Goal: Information Seeking & Learning: Find specific fact

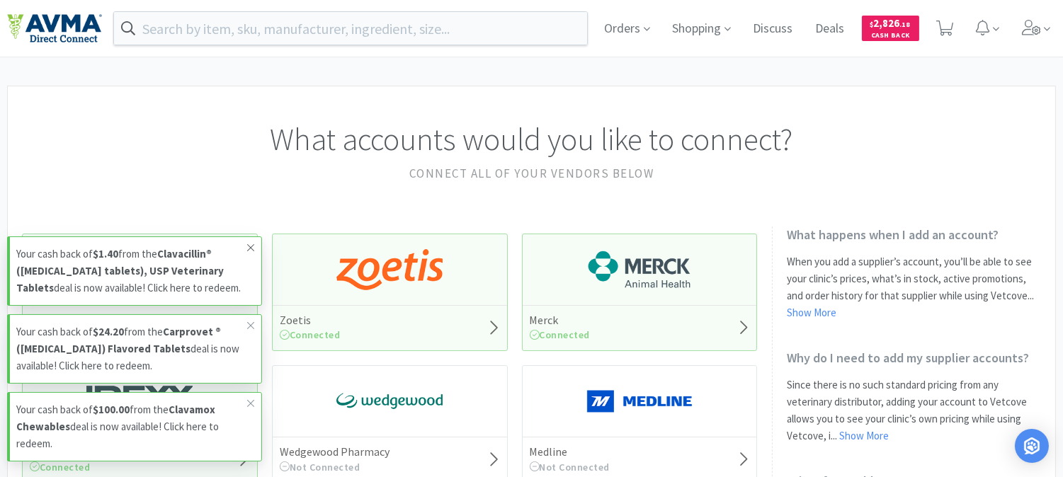
click at [246, 242] on icon at bounding box center [250, 247] width 8 height 11
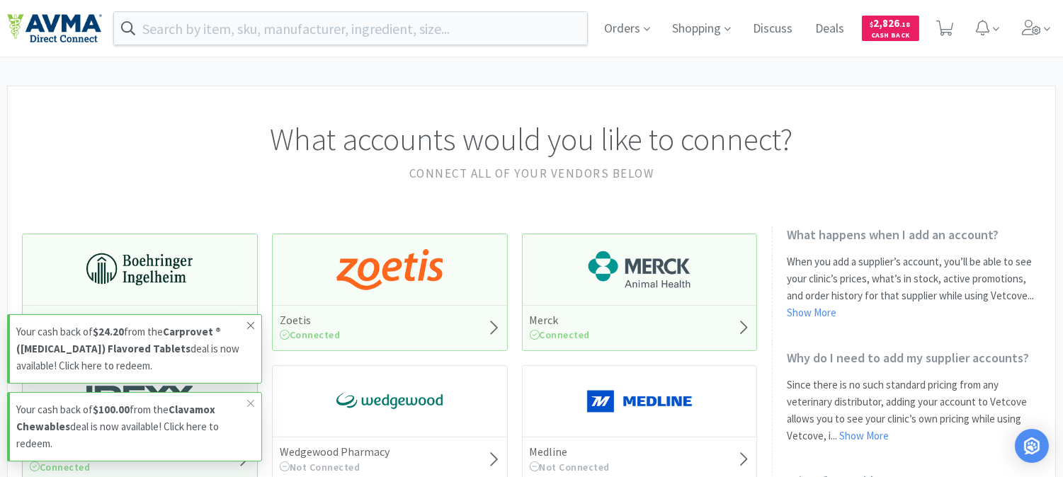
click at [253, 326] on icon at bounding box center [250, 325] width 8 height 11
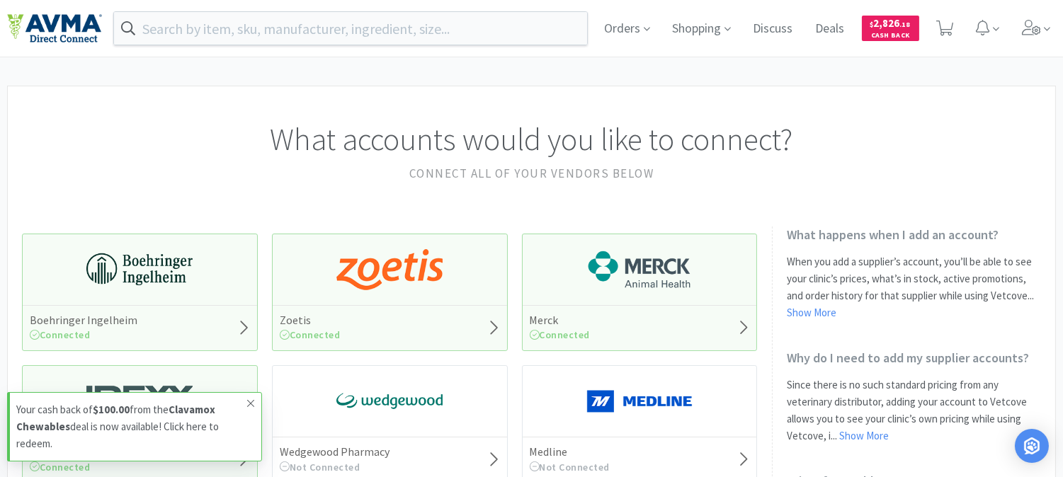
click at [243, 401] on span at bounding box center [251, 403] width 20 height 23
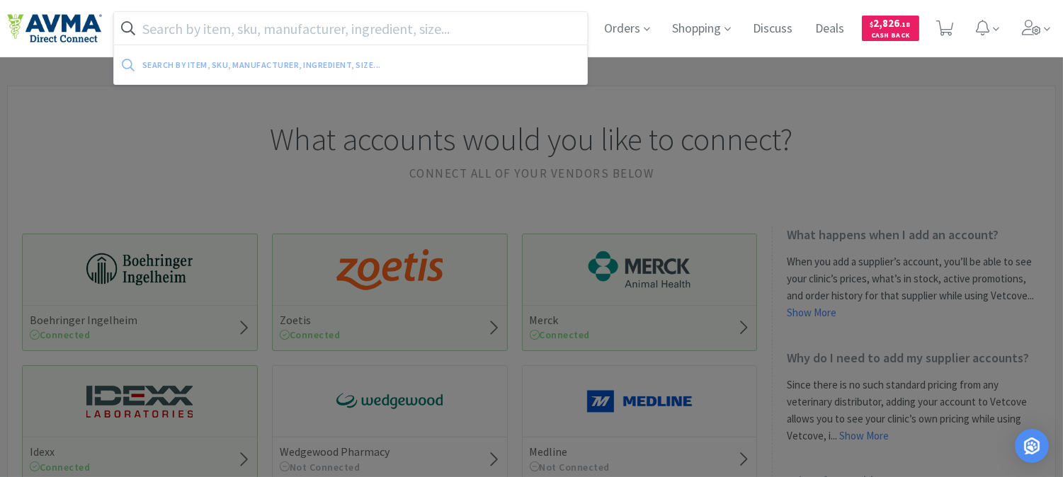
click at [203, 32] on input "text" at bounding box center [350, 28] width 473 height 33
paste input "078599679"
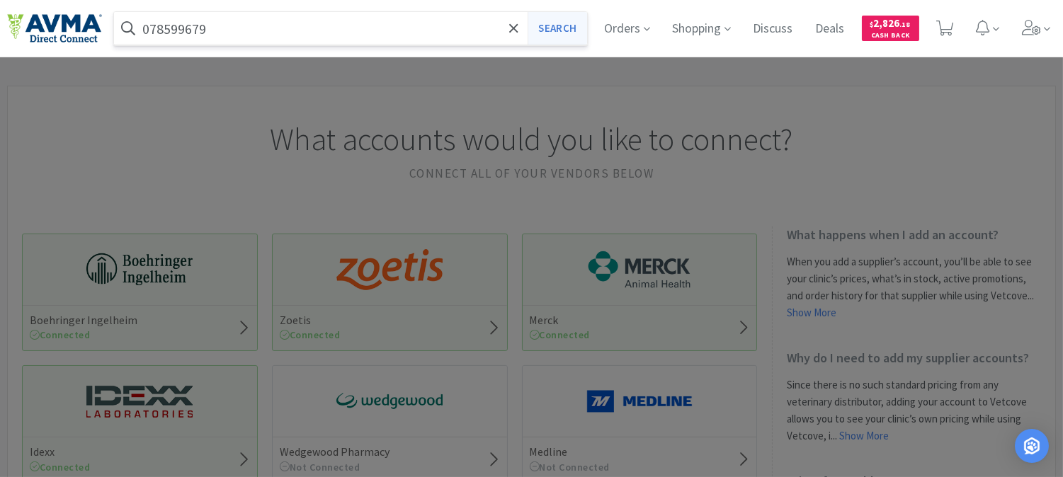
type input "078599679"
click at [549, 18] on button "Search" at bounding box center [557, 28] width 59 height 33
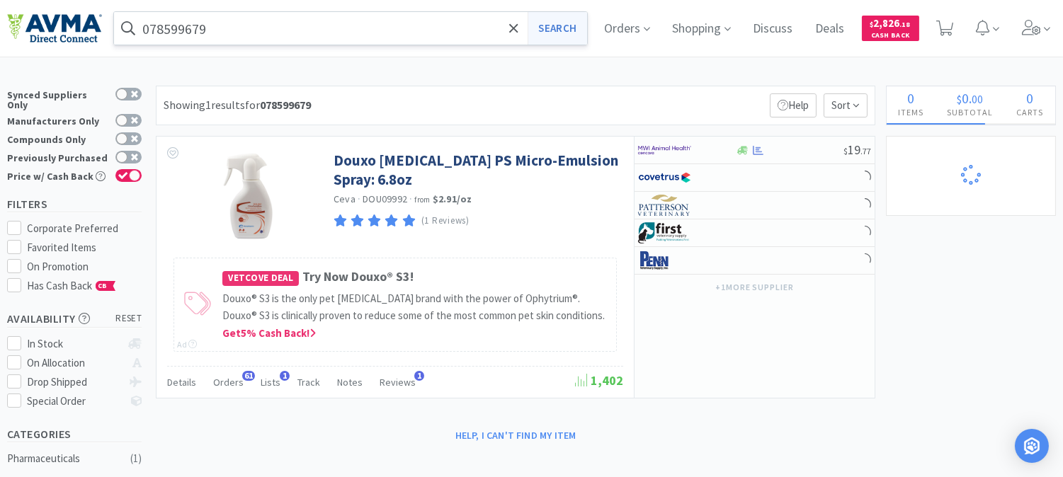
select select "1"
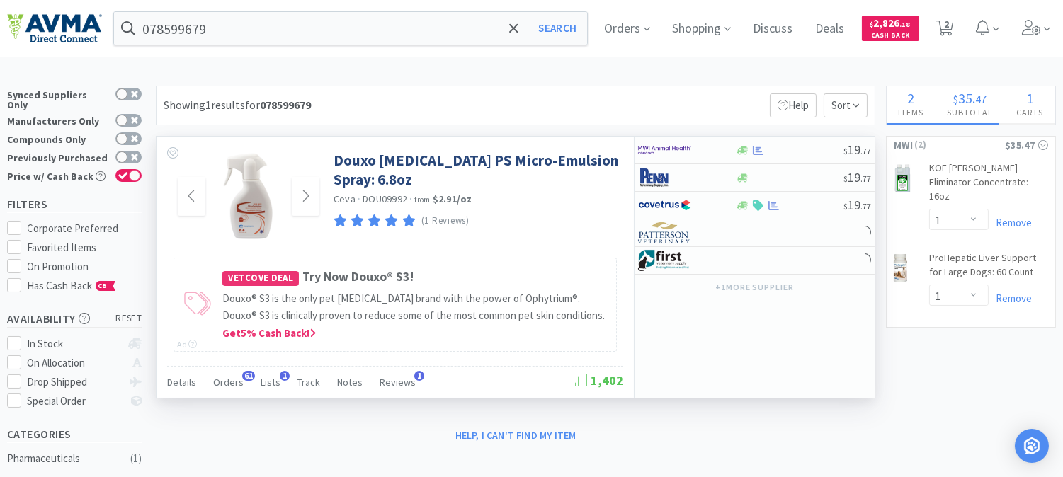
select select "1"
select select "3"
select select "1"
select select "5"
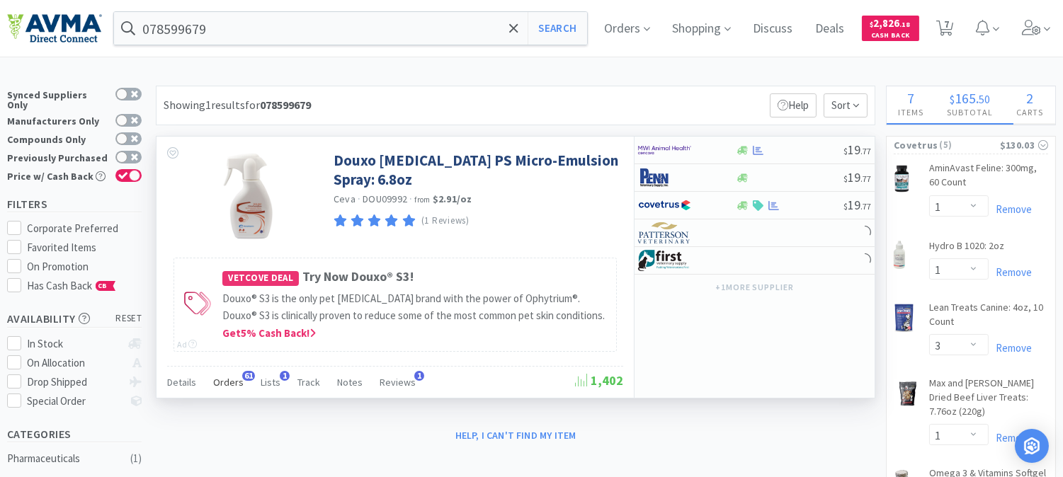
click at [234, 381] on span "Orders" at bounding box center [228, 382] width 30 height 13
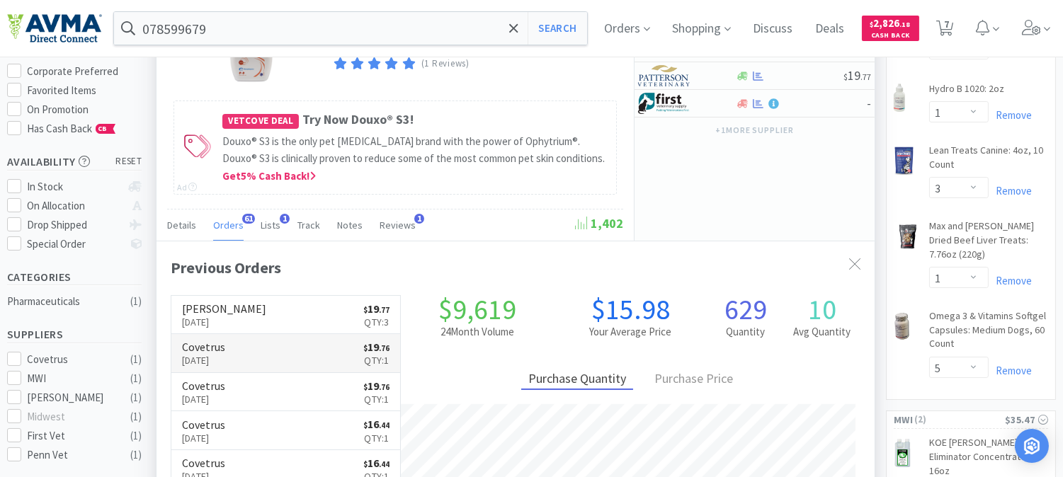
scroll to position [379, 717]
click at [215, 319] on p "[DATE]" at bounding box center [224, 322] width 84 height 16
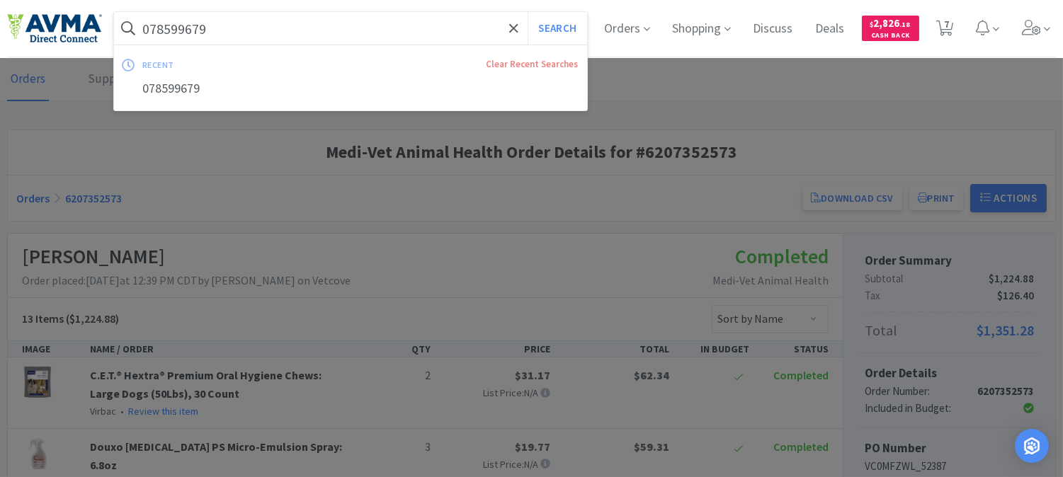
click at [256, 29] on input "078599679" at bounding box center [350, 28] width 473 height 33
paste input "36277"
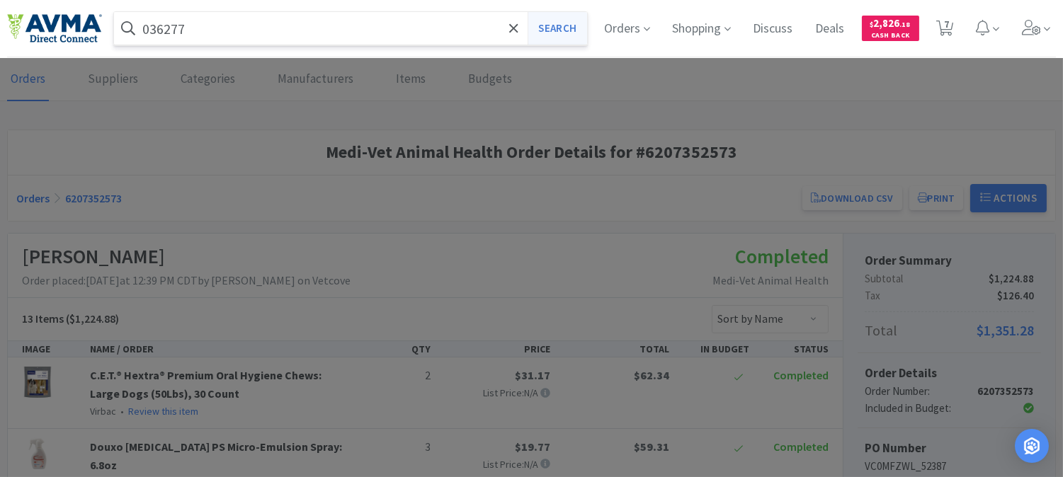
type input "036277"
click at [564, 26] on button "Search" at bounding box center [557, 28] width 59 height 33
select select "1"
select select "3"
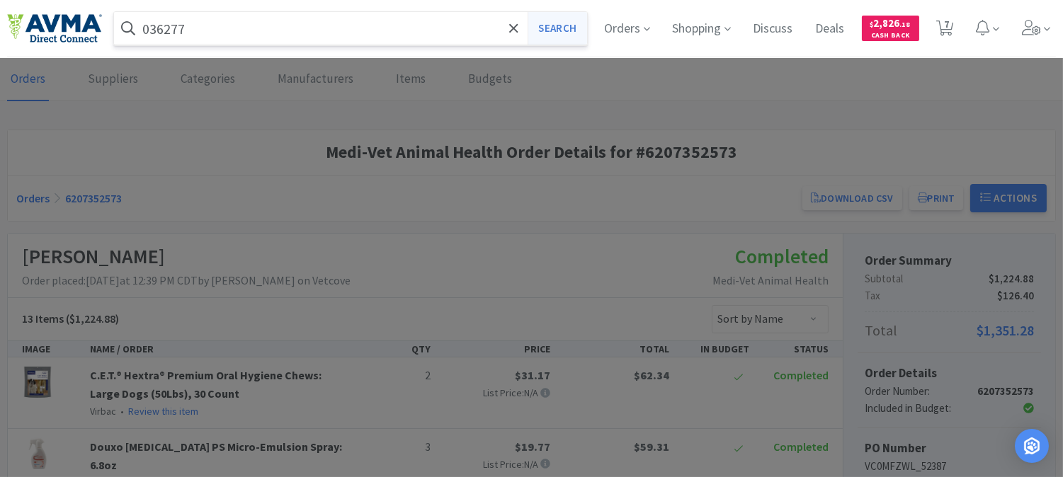
select select "1"
select select "5"
select select "1"
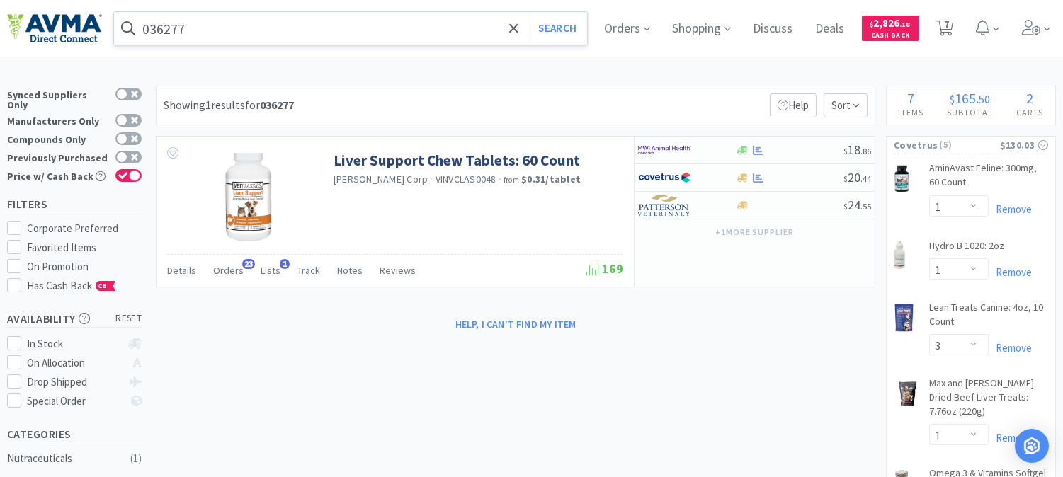
click at [394, 28] on input "036277" at bounding box center [350, 28] width 473 height 33
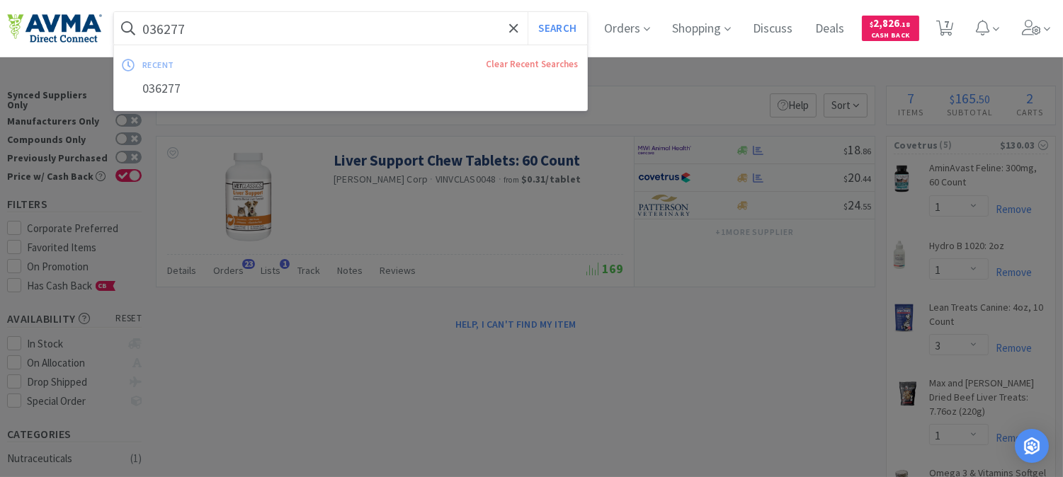
paste input "78942015"
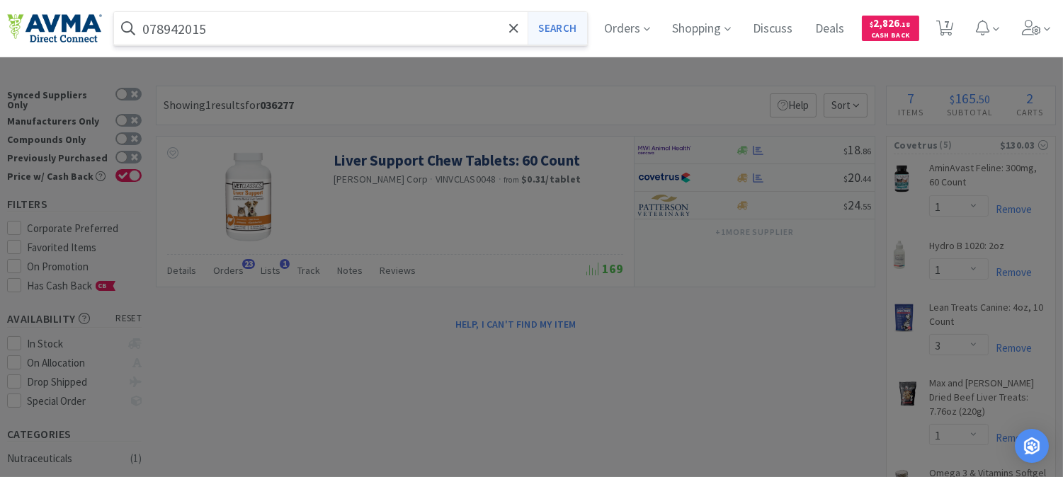
click at [549, 21] on button "Search" at bounding box center [557, 28] width 59 height 33
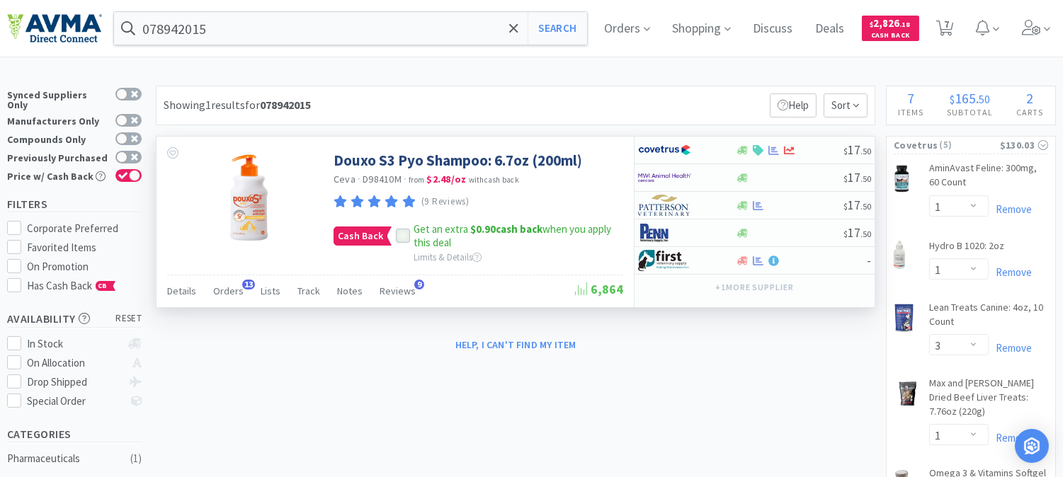
click at [402, 230] on div at bounding box center [403, 236] width 14 height 14
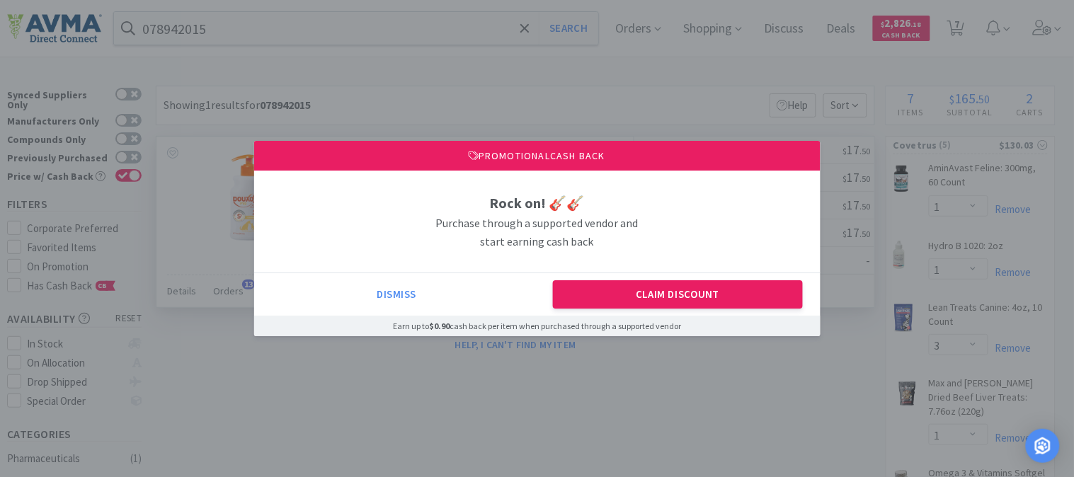
click at [617, 273] on div "Dismiss Claim Discount" at bounding box center [537, 294] width 566 height 43
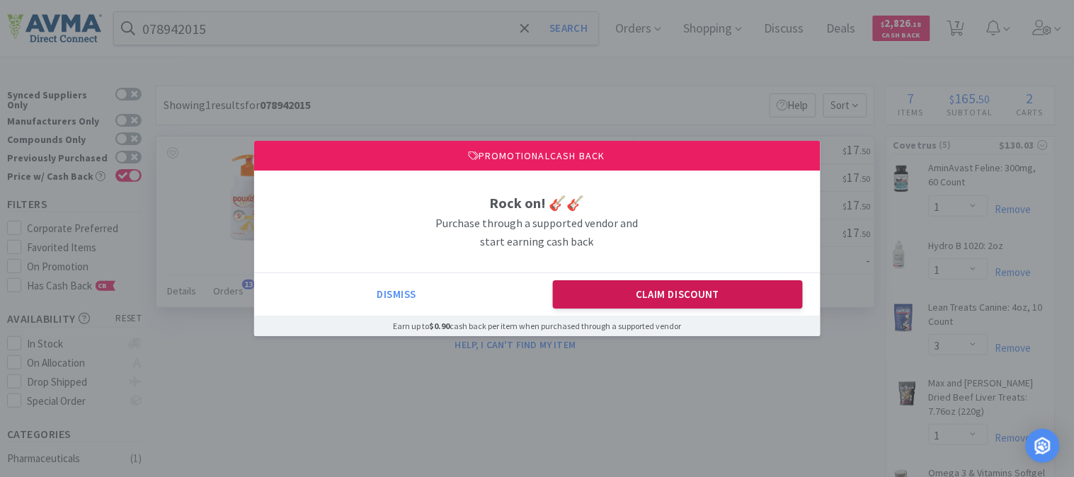
click at [632, 294] on button "Claim Discount" at bounding box center [678, 294] width 250 height 28
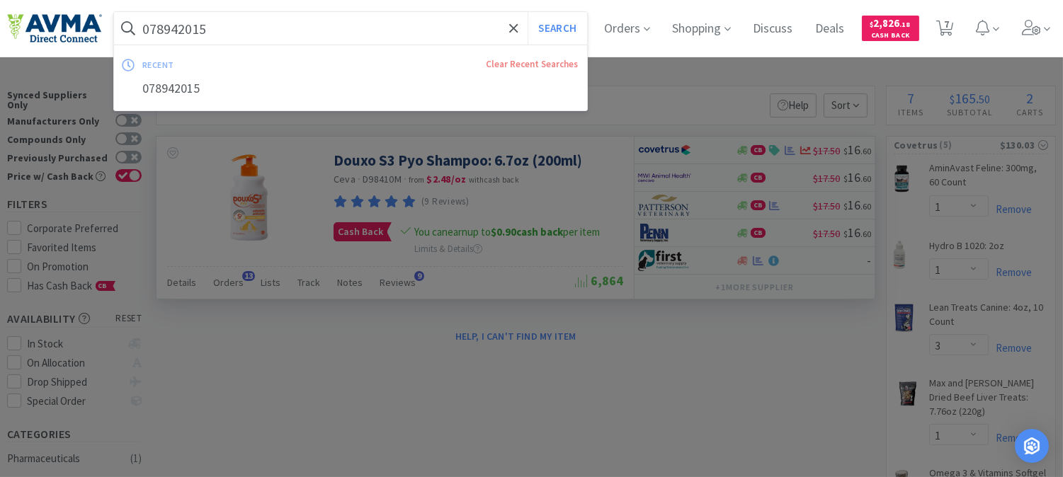
click at [428, 21] on input "078942015" at bounding box center [350, 28] width 473 height 33
paste input "599679"
click at [576, 23] on button "Search" at bounding box center [557, 28] width 59 height 33
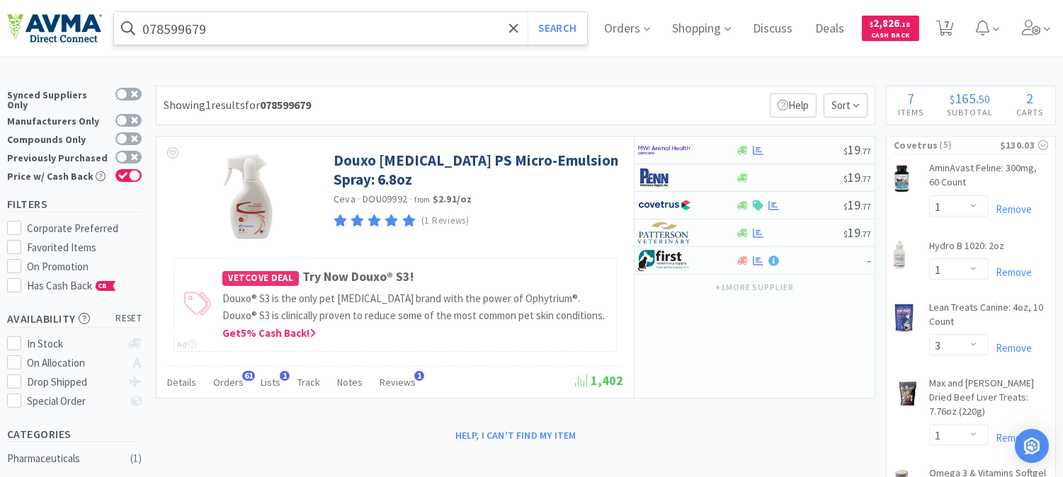
click at [266, 20] on input "078599679" at bounding box center [350, 28] width 473 height 33
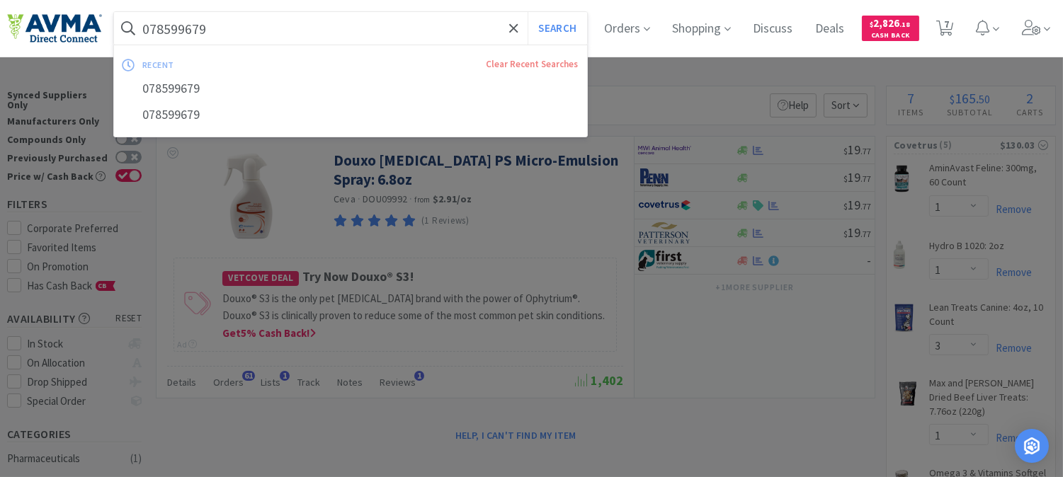
paste input "124134"
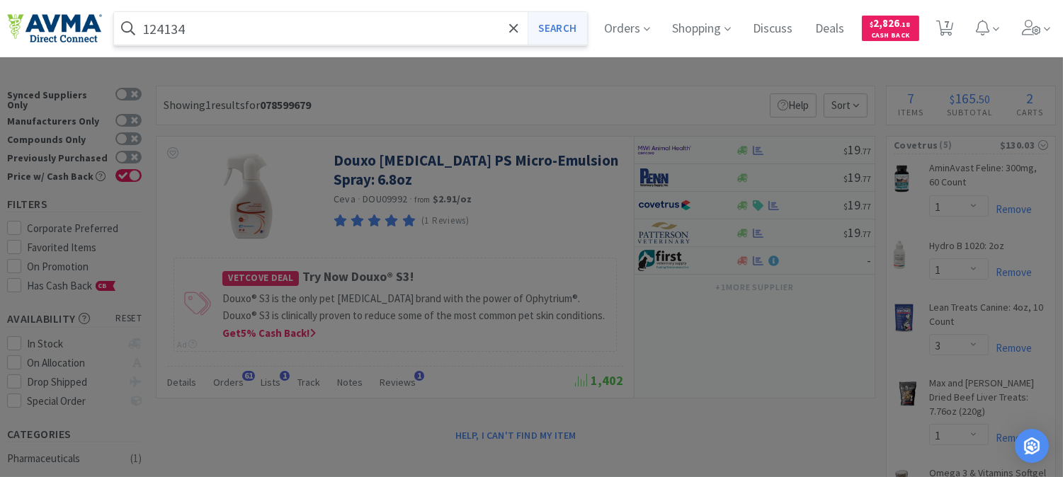
click at [574, 28] on button "Search" at bounding box center [557, 28] width 59 height 33
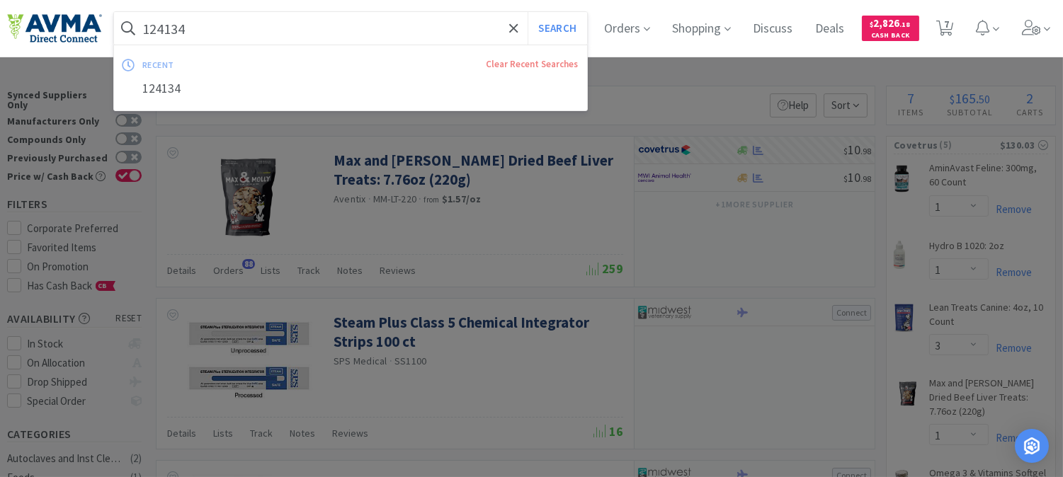
click at [214, 25] on input "124134" at bounding box center [350, 28] width 473 height 33
paste input "078502322"
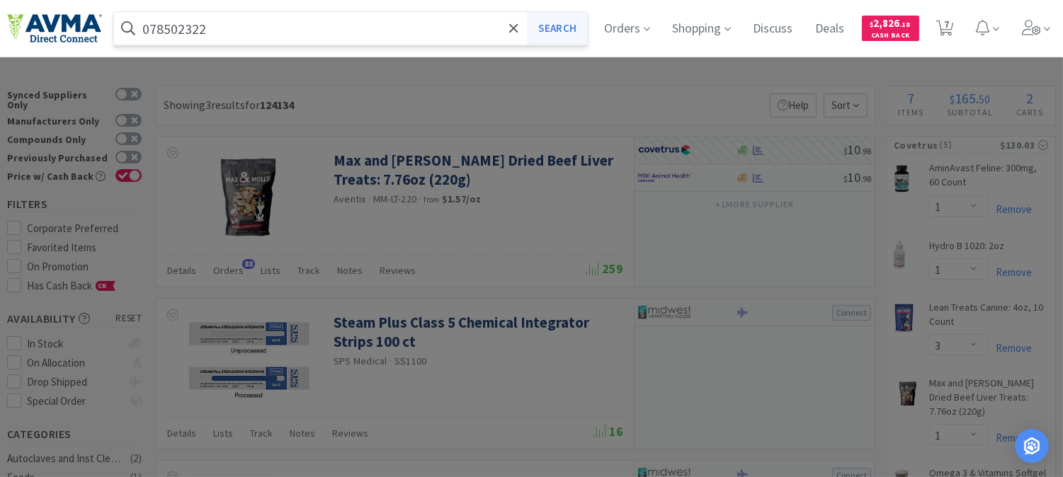
click at [562, 22] on button "Search" at bounding box center [557, 28] width 59 height 33
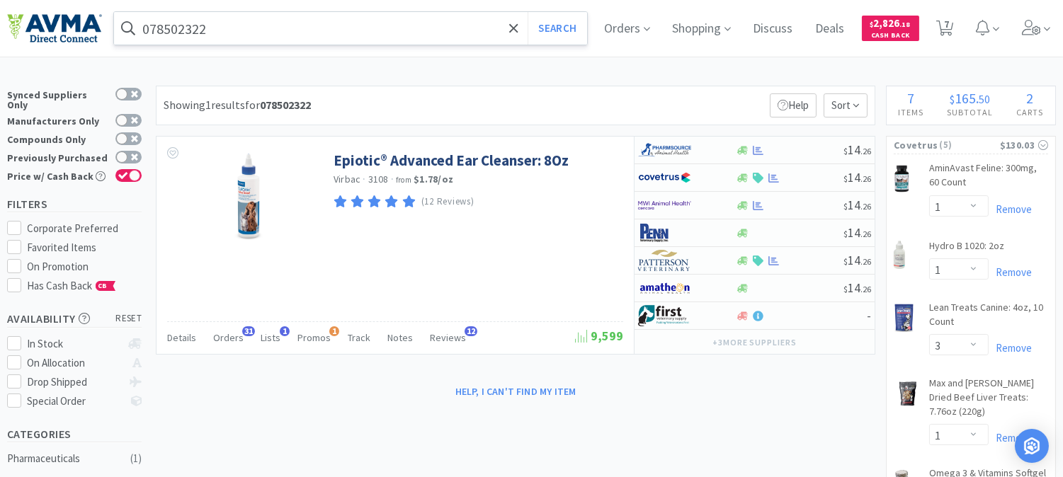
click at [234, 30] on input "078502322" at bounding box center [350, 28] width 473 height 33
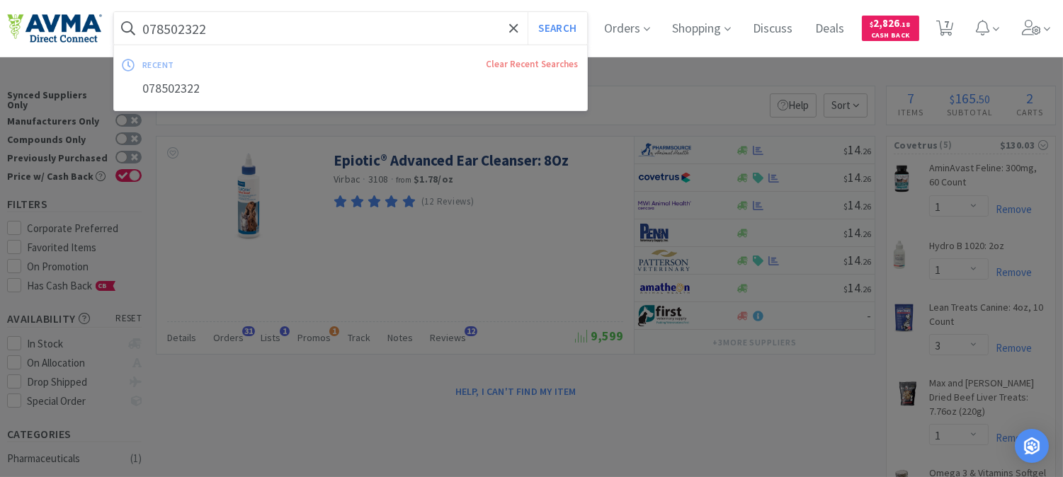
paste input "412675"
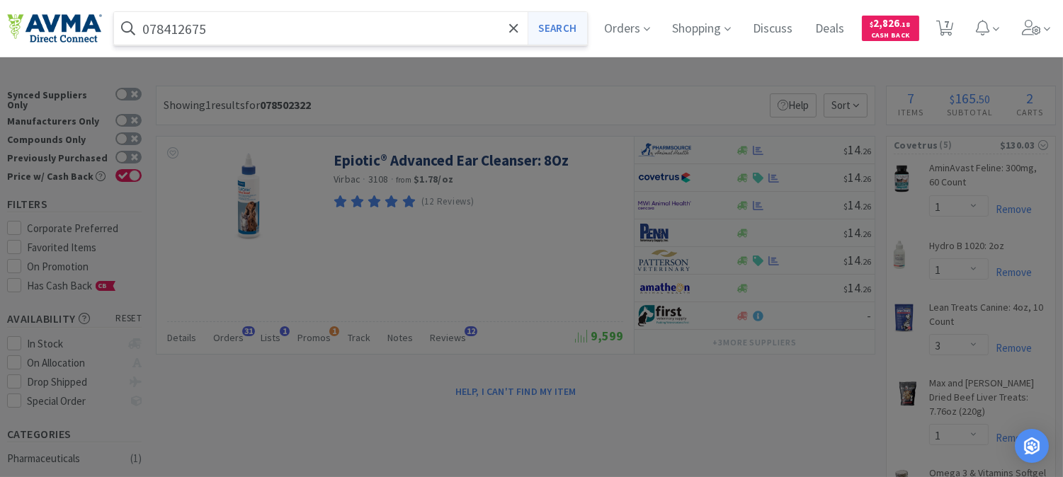
click at [560, 29] on button "Search" at bounding box center [557, 28] width 59 height 33
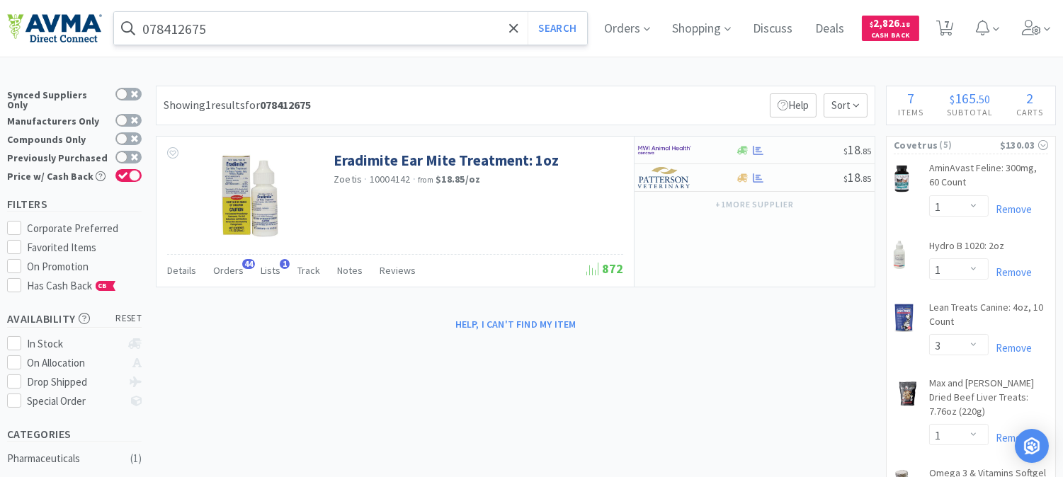
click at [186, 18] on input "078412675" at bounding box center [350, 28] width 473 height 33
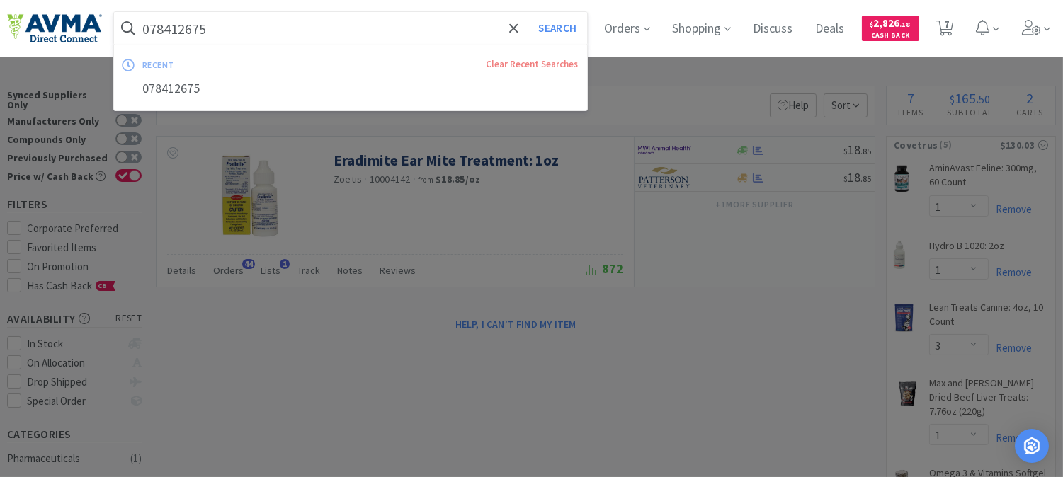
paste input "929493"
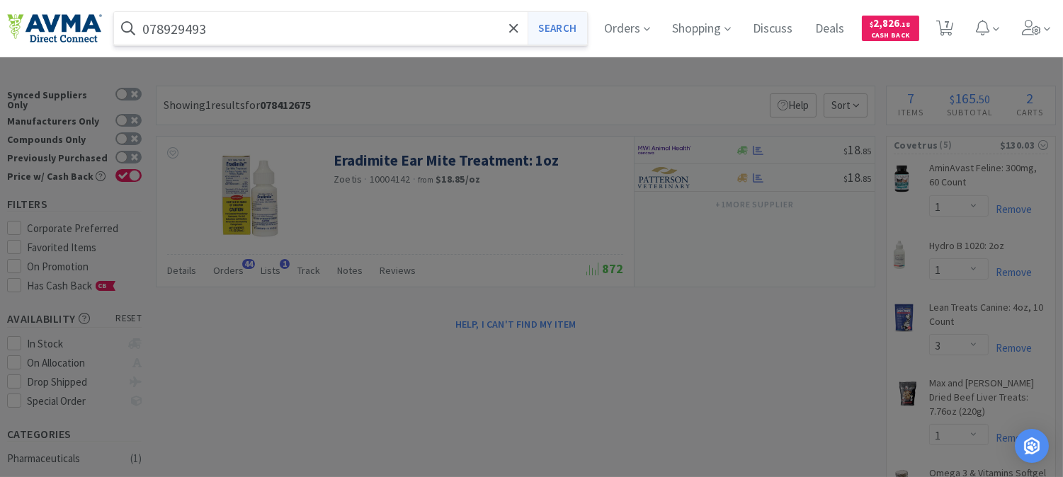
click at [553, 34] on button "Search" at bounding box center [557, 28] width 59 height 33
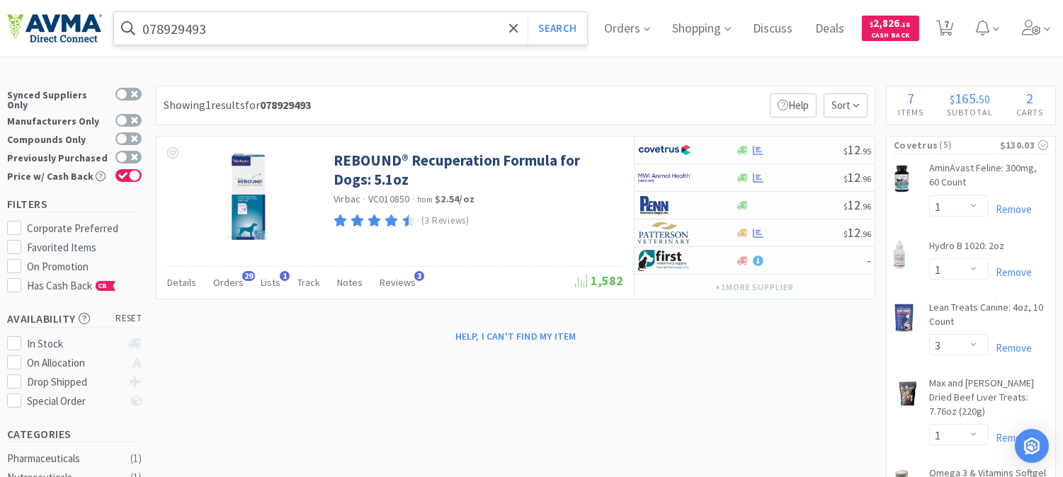
click at [245, 33] on input "078929493" at bounding box center [350, 28] width 473 height 33
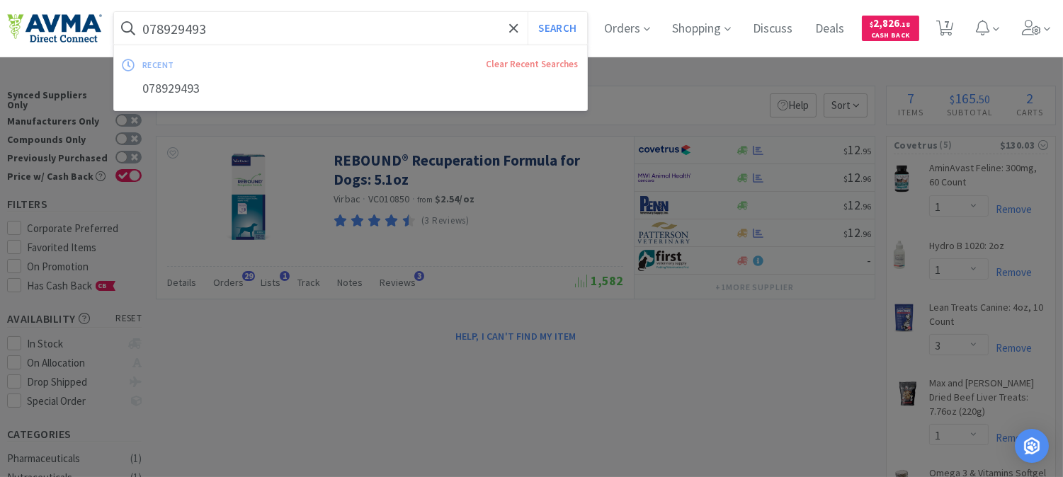
paste input "34717"
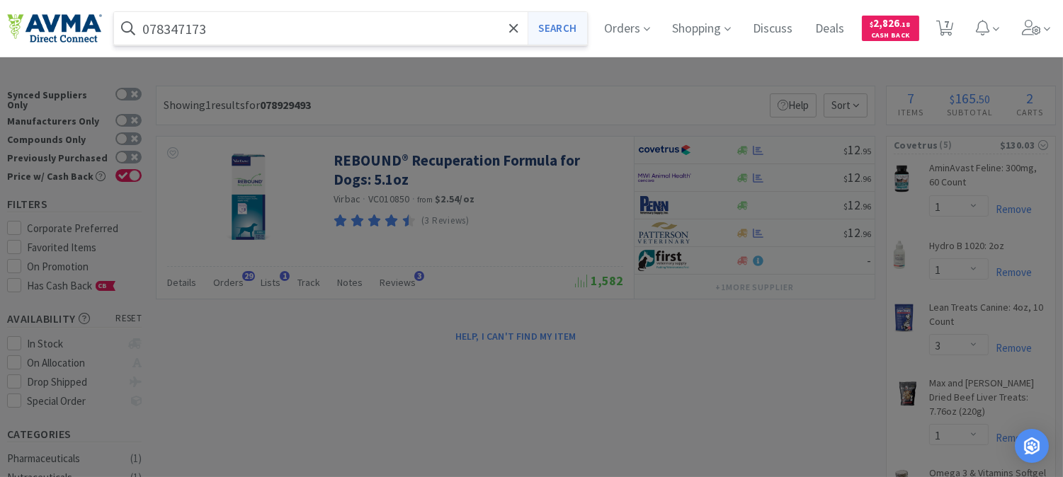
click at [583, 25] on button "Search" at bounding box center [557, 28] width 59 height 33
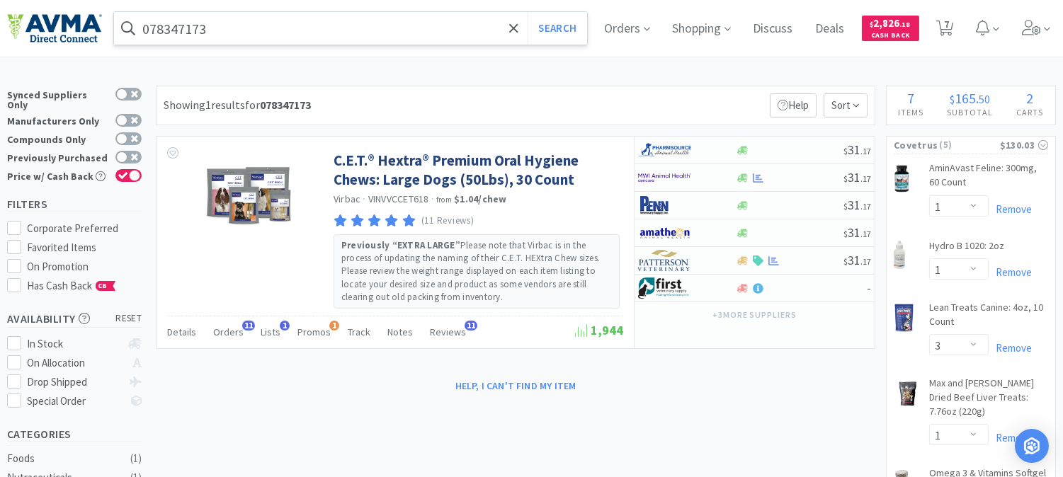
click at [227, 30] on input "078347173" at bounding box center [350, 28] width 473 height 33
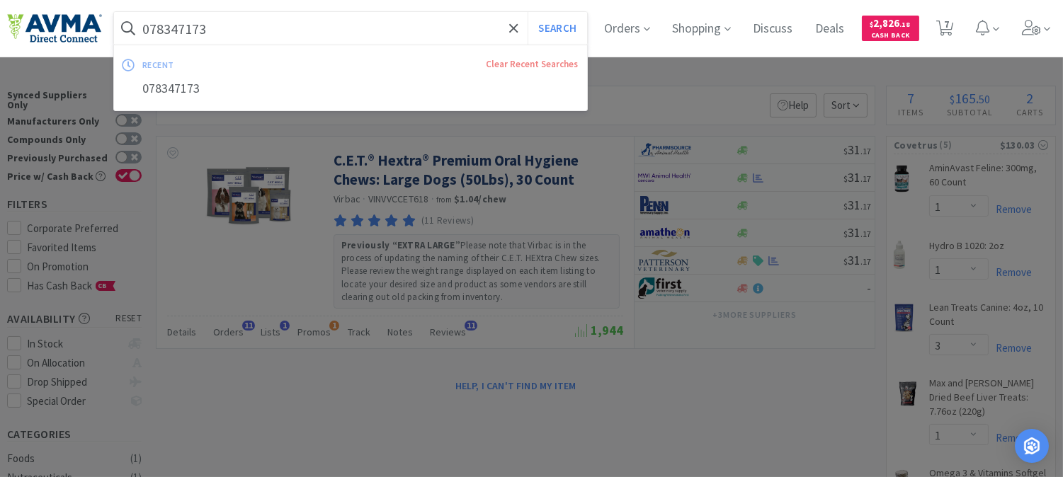
paste input "934715"
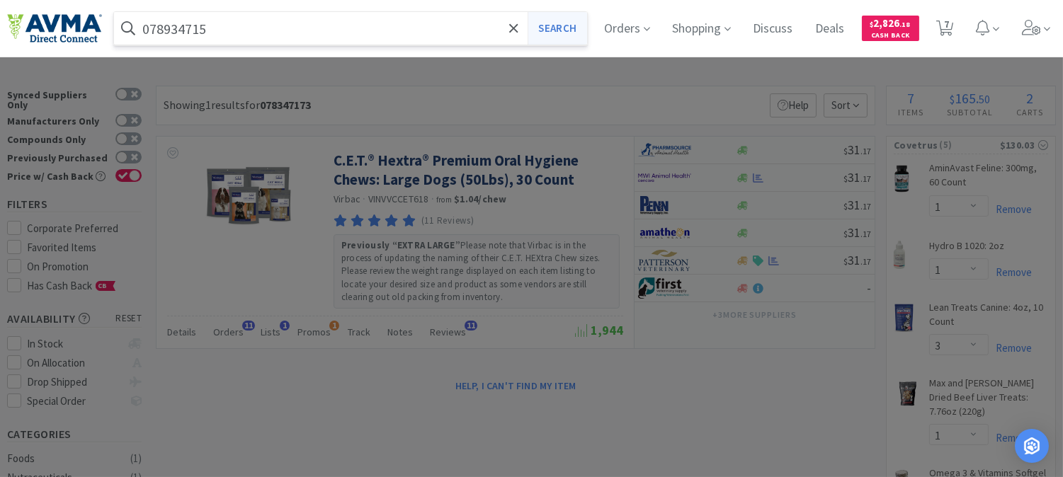
click at [571, 27] on button "Search" at bounding box center [557, 28] width 59 height 33
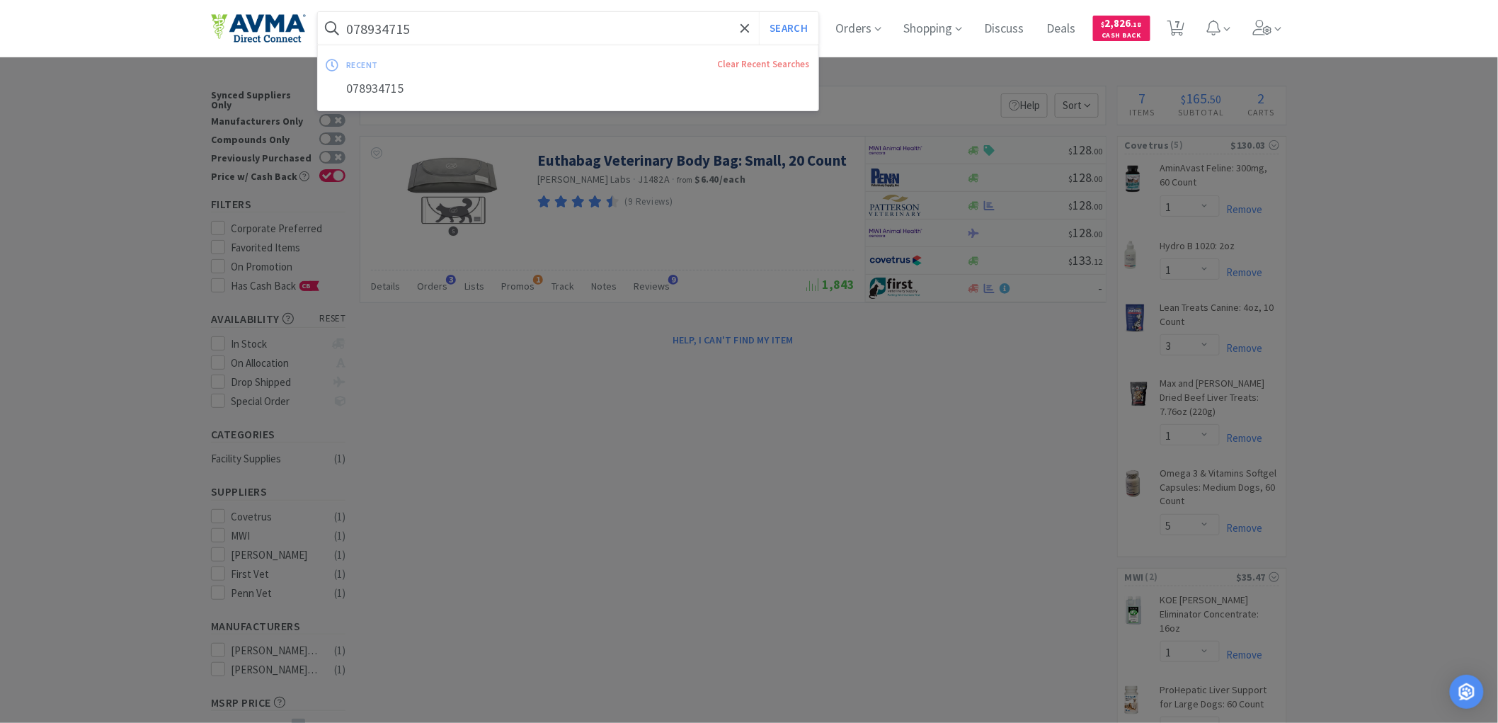
click at [450, 25] on input "078934715" at bounding box center [568, 28] width 501 height 33
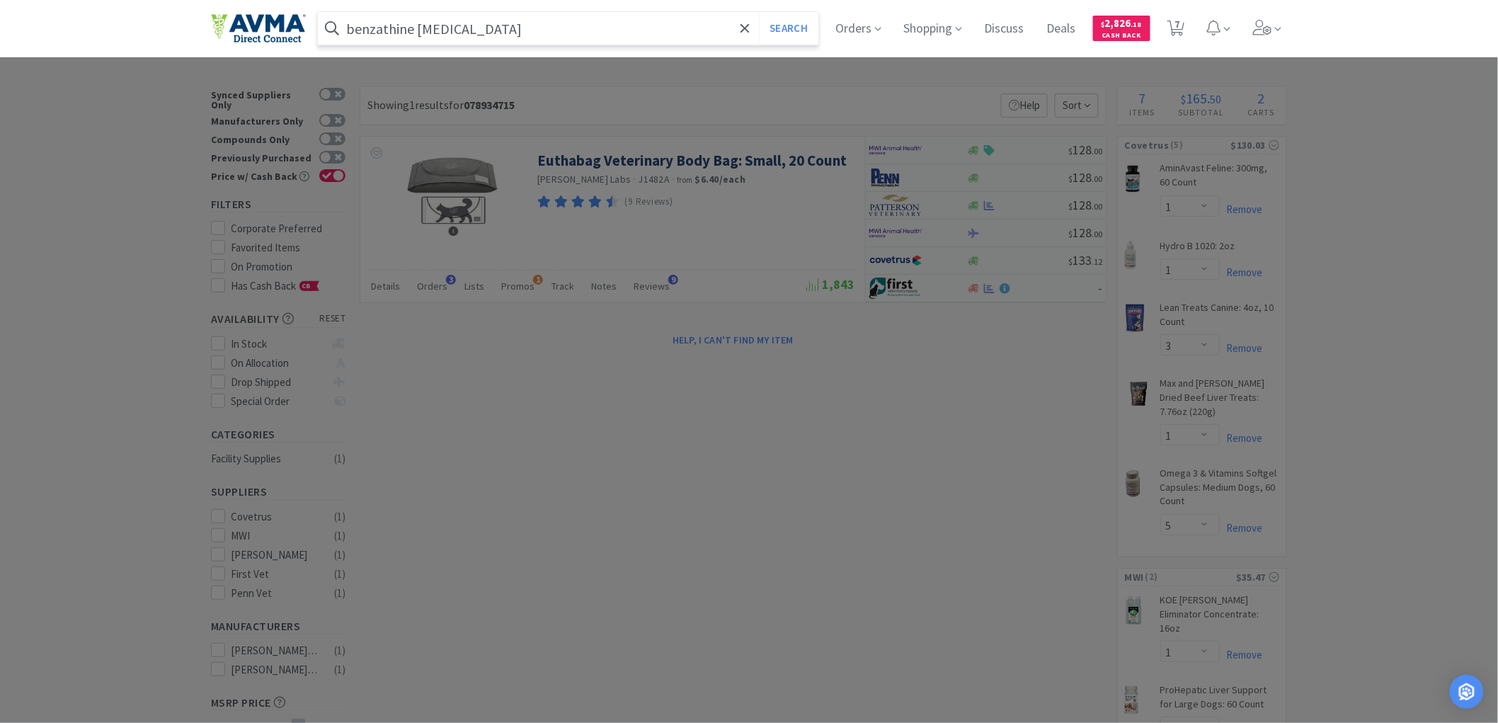
click at [759, 12] on button "Search" at bounding box center [788, 28] width 59 height 33
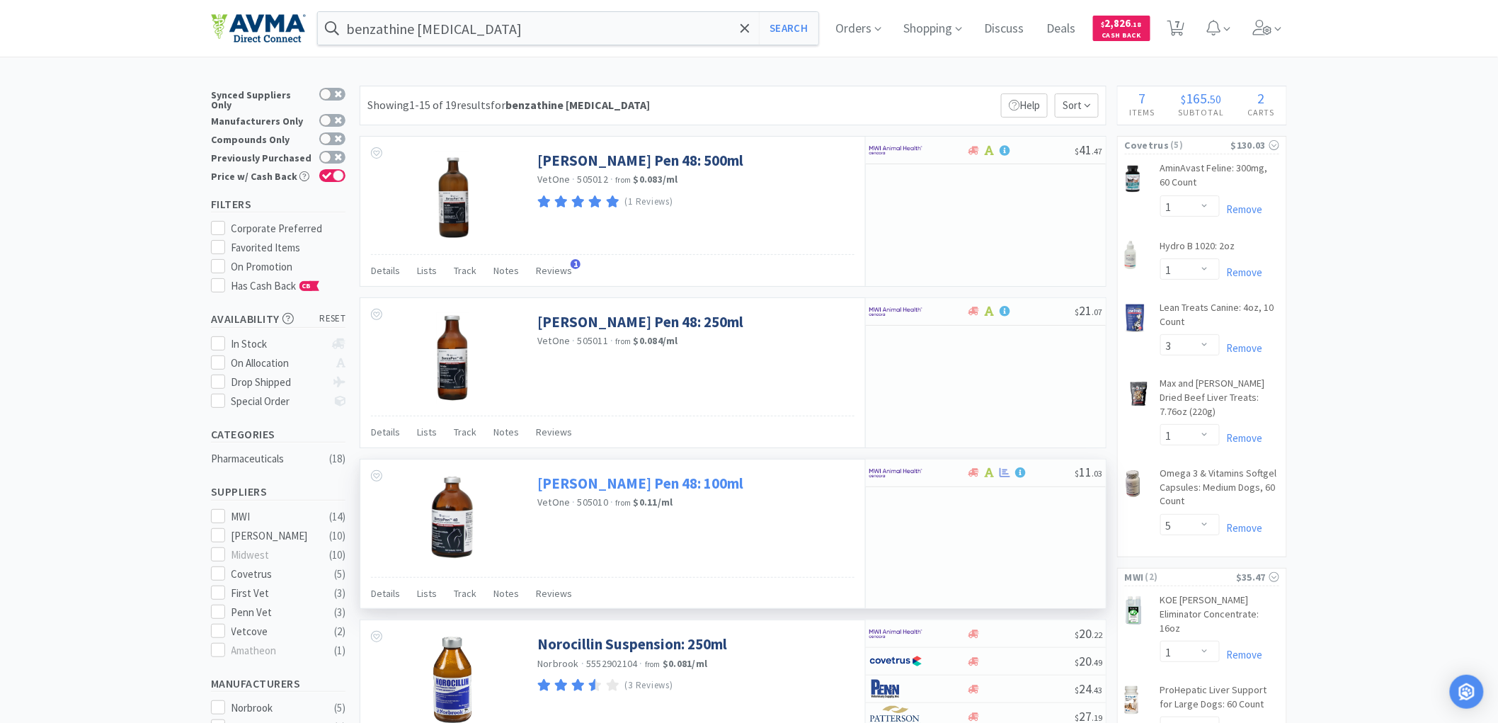
click at [559, 477] on link "[PERSON_NAME] Pen 48: 100ml" at bounding box center [640, 483] width 206 height 19
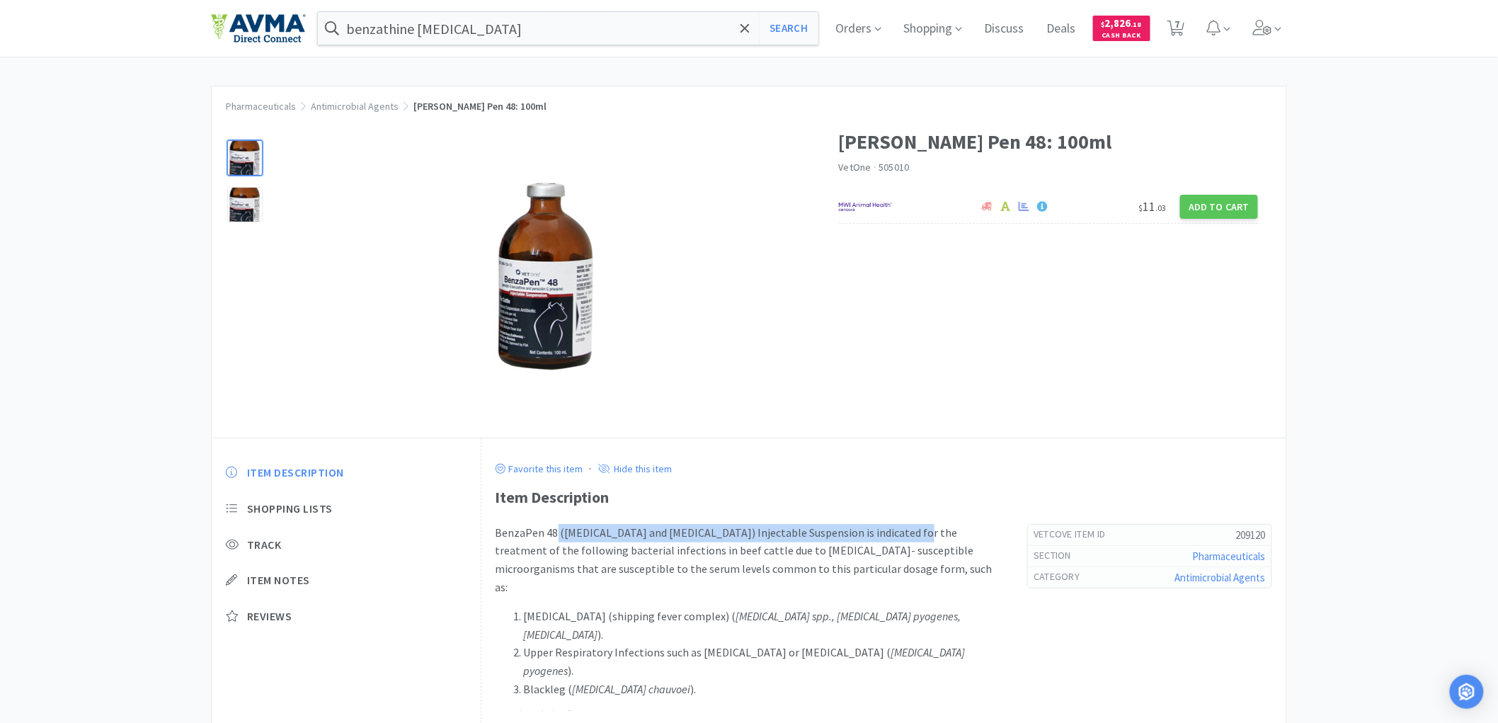
drag, startPoint x: 899, startPoint y: 532, endPoint x: 556, endPoint y: 529, distance: 343.4
click at [556, 477] on p "BenzaPen 48 ([MEDICAL_DATA] and [MEDICAL_DATA]) Injectable Suspension is indica…" at bounding box center [748, 560] width 504 height 72
copy p "([MEDICAL_DATA] and [MEDICAL_DATA]) Injectable Suspension"
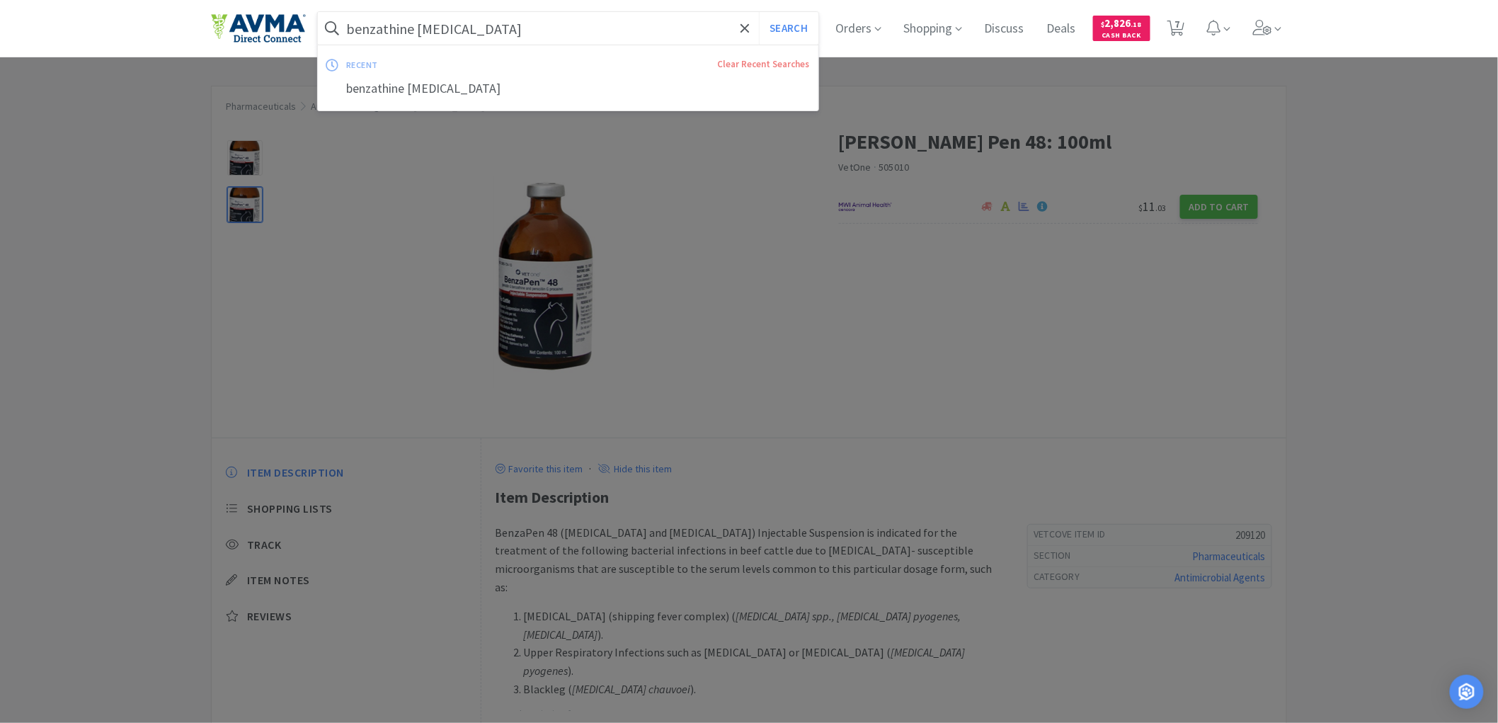
click at [486, 13] on input "benzathine [MEDICAL_DATA]" at bounding box center [568, 28] width 501 height 33
click at [380, 29] on input "benzathine [MEDICAL_DATA]" at bounding box center [568, 28] width 501 height 33
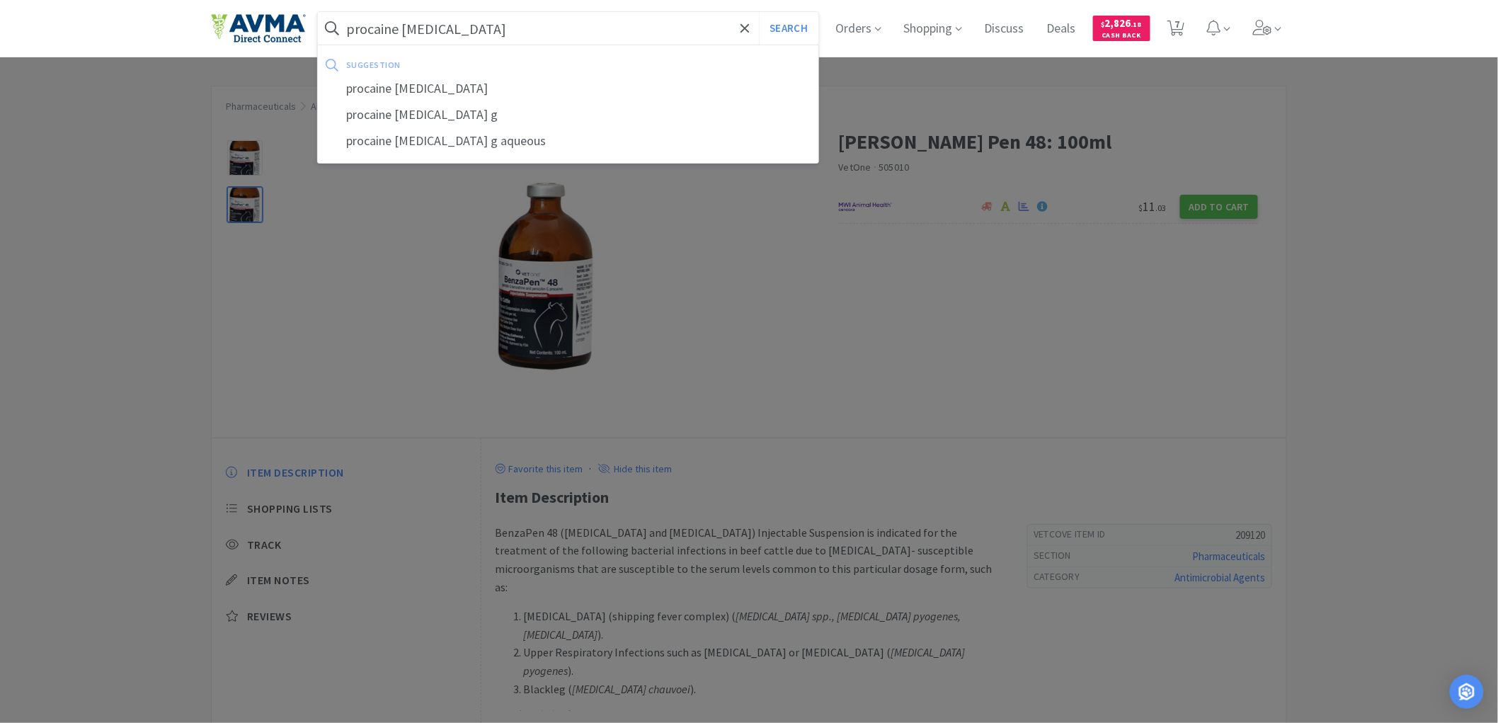
type input "procaine [MEDICAL_DATA]"
click at [759, 12] on button "Search" at bounding box center [788, 28] width 59 height 33
select select "1"
select select "3"
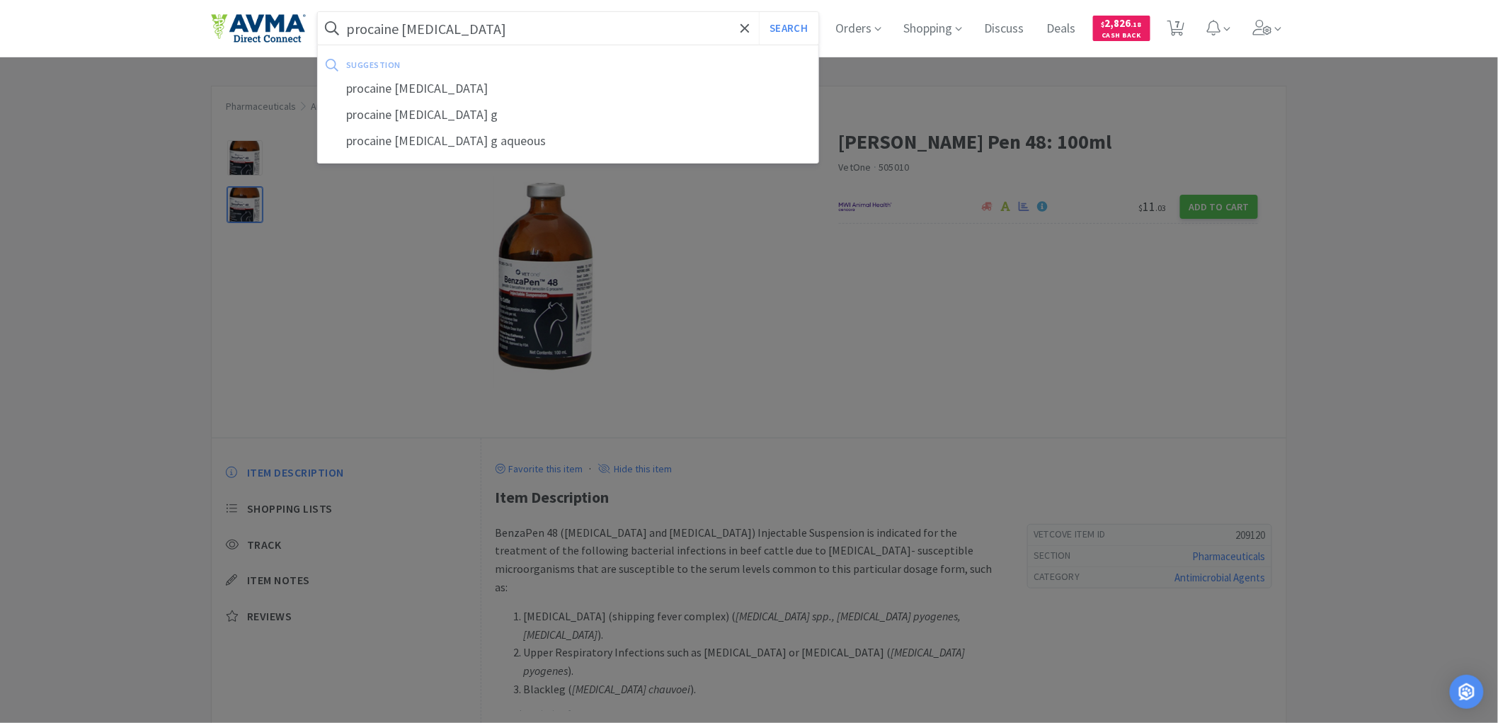
select select "1"
select select "5"
select select "1"
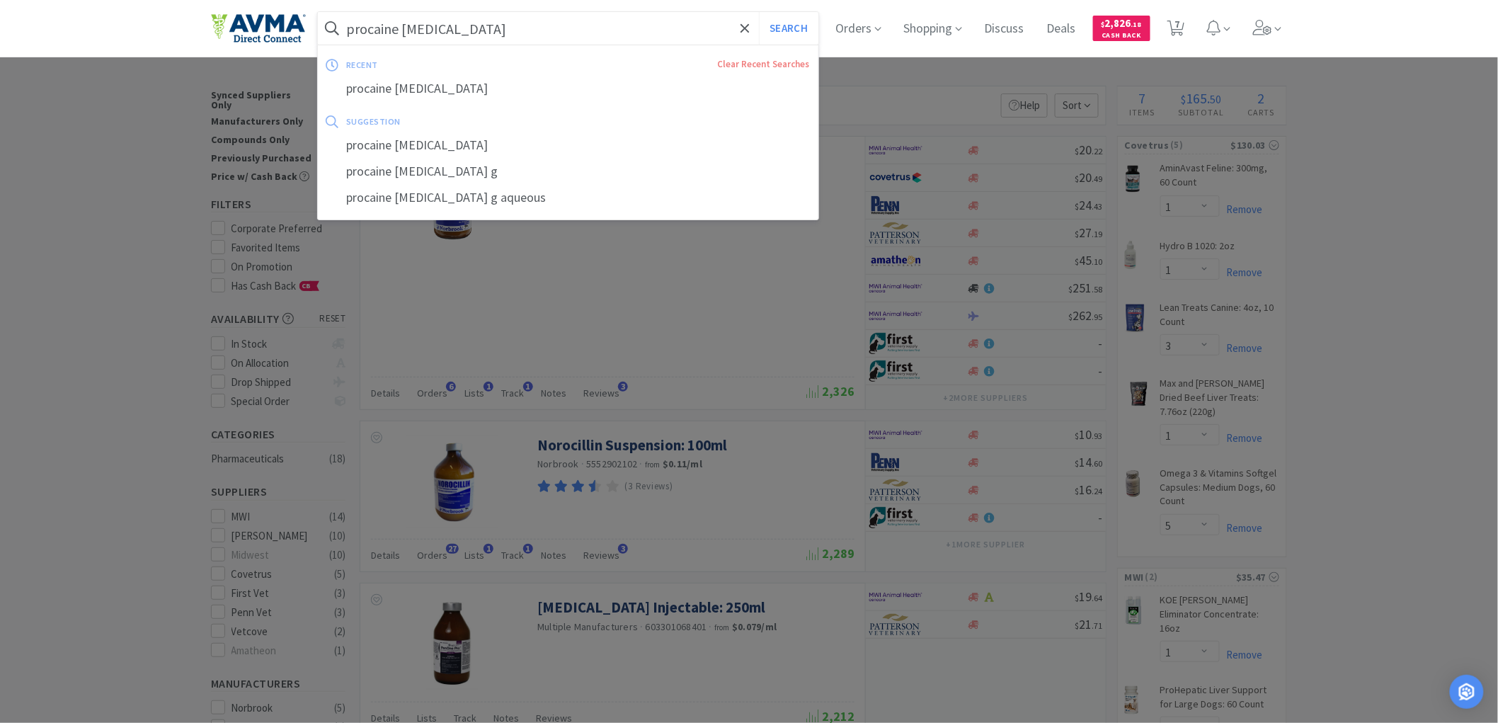
click at [503, 16] on input "procaine [MEDICAL_DATA]" at bounding box center [568, 28] width 501 height 33
paste input "078949033"
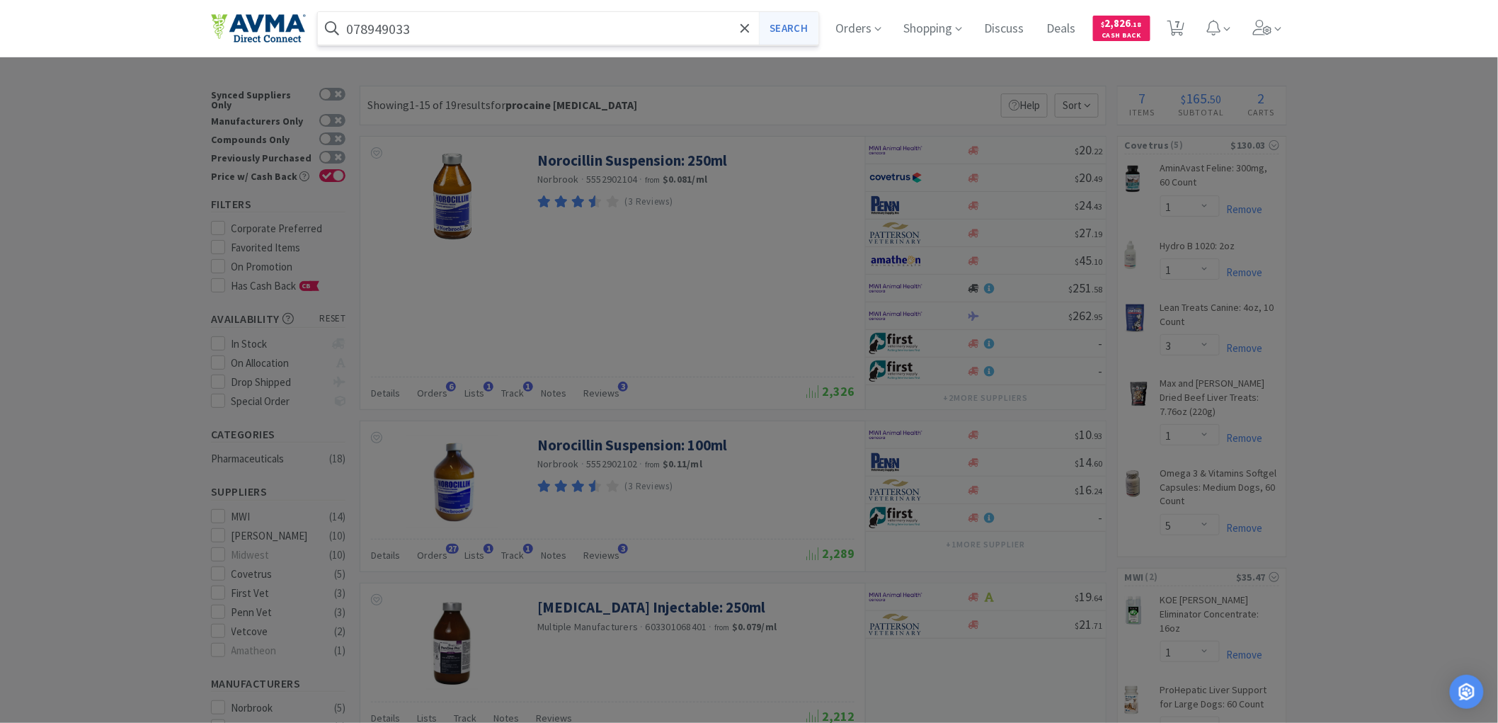
type input "078949033"
click at [801, 27] on button "Search" at bounding box center [788, 28] width 59 height 33
